Goal: Book appointment/travel/reservation

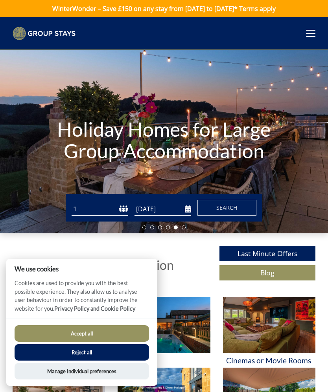
click at [114, 211] on select "1 2 3 4 5 6 7 8 9 10 11 12 13 14 15 16 17 18 19 20 21 22 23 24 25 26 27 28 29 3…" at bounding box center [100, 209] width 57 height 13
select select "15"
click at [159, 206] on input "[DATE]" at bounding box center [162, 209] width 57 height 13
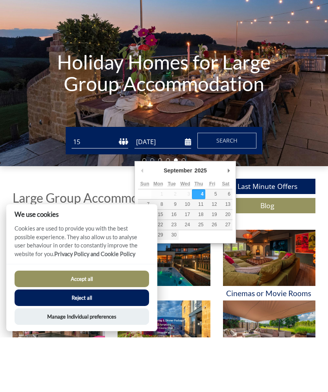
click at [200, 221] on select "2025 2026 2027 2028 2029 2030 2031 2032 2033 2034 2035" at bounding box center [203, 225] width 21 height 8
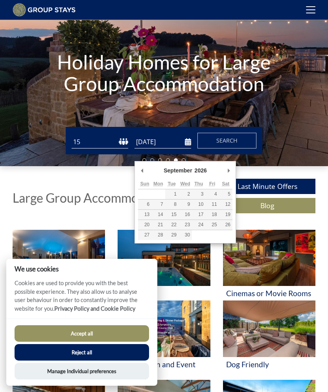
click at [180, 171] on select "January February March April May June July August September October November De…" at bounding box center [180, 171] width 37 height 8
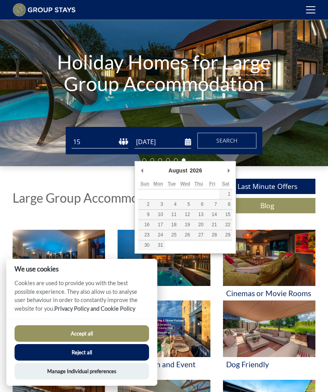
type input "[DATE]"
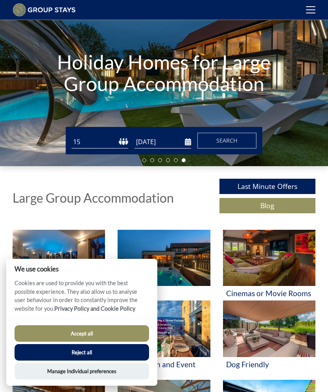
click at [236, 134] on button "Search" at bounding box center [226, 141] width 59 height 16
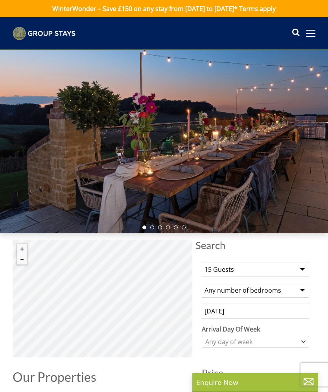
click at [303, 286] on select "Any number of bedrooms 4 Bedrooms 5 Bedrooms 6 Bedrooms 7 Bedrooms 8 Bedrooms 9…" at bounding box center [255, 290] width 107 height 15
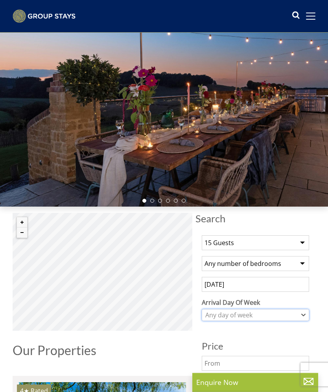
click at [298, 318] on div "Any day of week" at bounding box center [251, 315] width 96 height 9
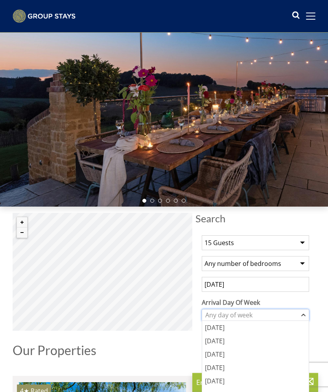
scroll to position [27, 0]
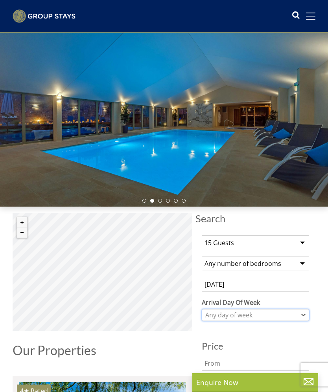
click at [287, 314] on div "Any day of week" at bounding box center [251, 315] width 96 height 9
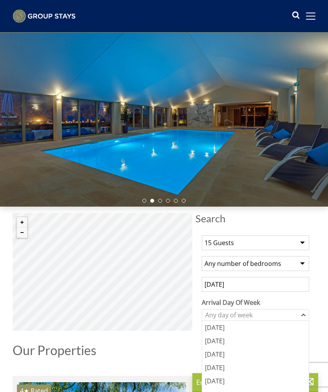
click at [246, 381] on div "[DATE]" at bounding box center [255, 381] width 107 height 13
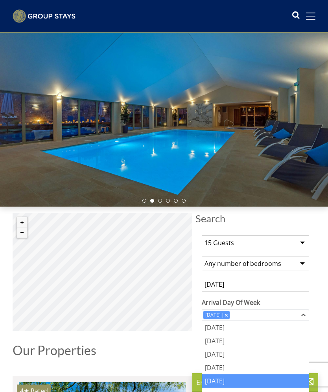
click at [309, 303] on label "Arrival Day Of Week" at bounding box center [255, 302] width 107 height 9
click at [0, 0] on select "[DATE] [DATE] [DATE] [DATE] [DATE] [DATE] [DATE]" at bounding box center [0, 0] width 0 height 0
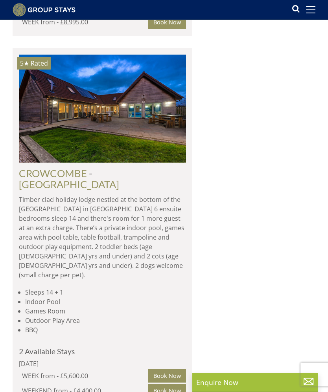
scroll to position [923, 0]
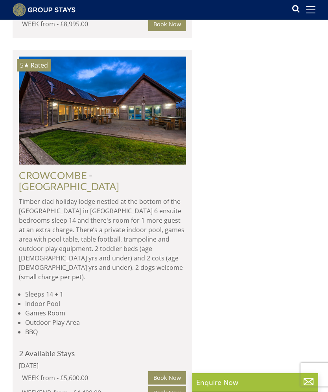
click at [143, 165] on img at bounding box center [102, 111] width 167 height 108
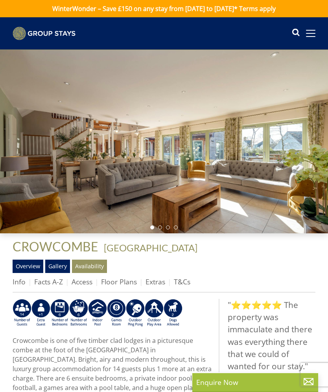
click at [246, 151] on div at bounding box center [164, 142] width 328 height 184
click at [197, 216] on div at bounding box center [164, 142] width 328 height 184
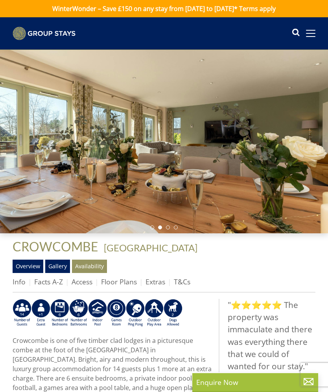
click at [167, 226] on li at bounding box center [168, 228] width 4 height 4
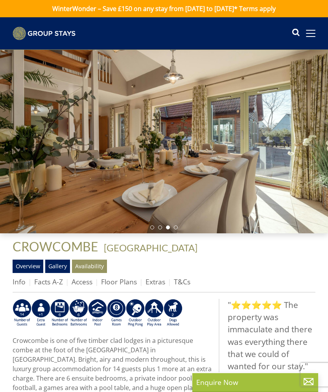
click at [49, 266] on link "Gallery" at bounding box center [57, 266] width 25 height 13
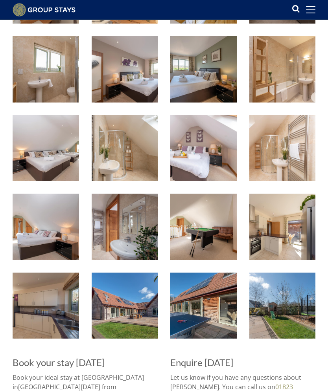
scroll to position [493, 0]
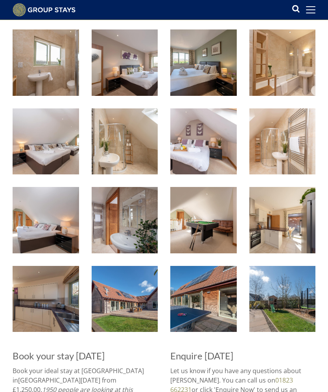
click at [127, 296] on img at bounding box center [125, 299] width 66 height 66
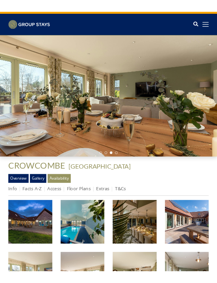
scroll to position [0, 0]
